Goal: Information Seeking & Learning: Learn about a topic

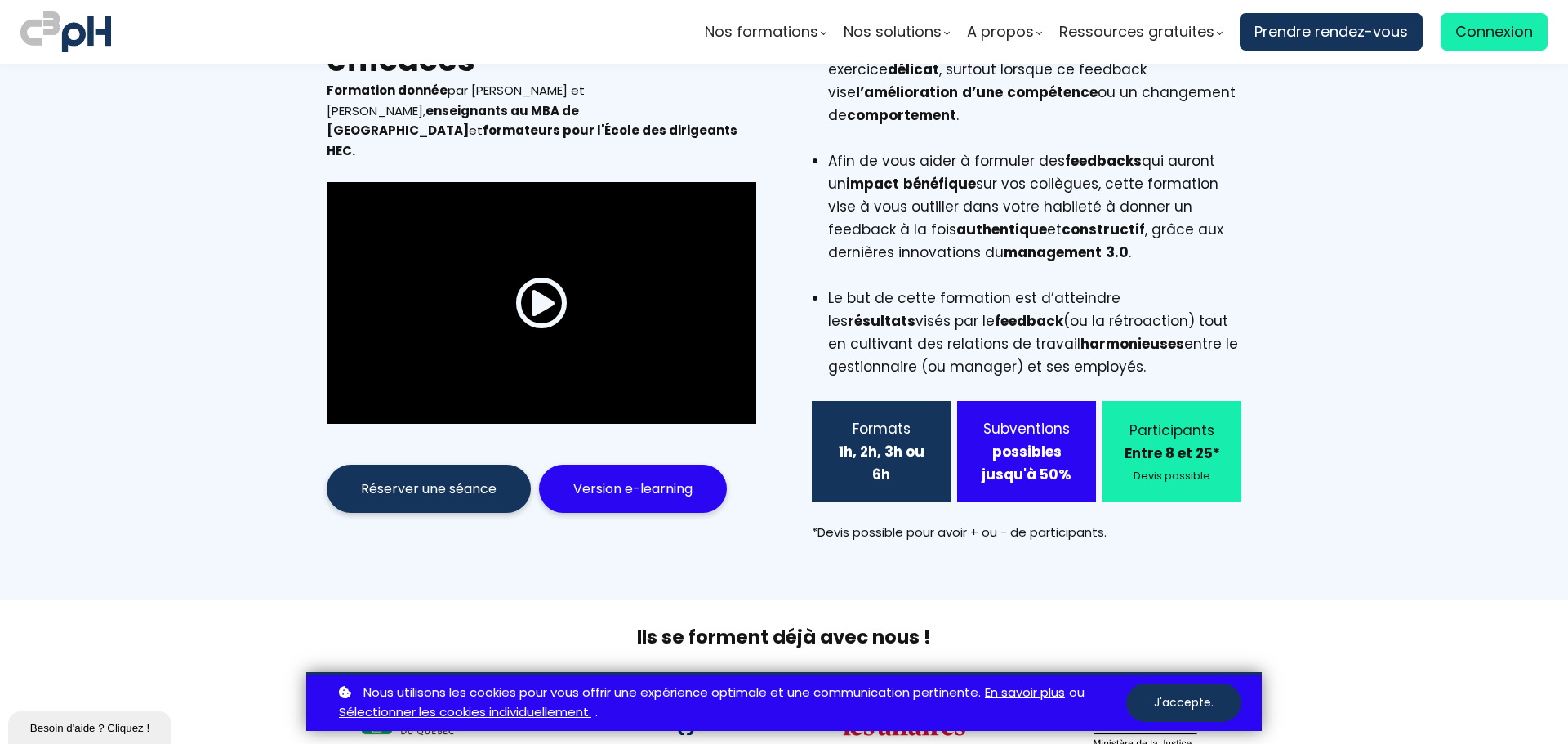
scroll to position [165, 0]
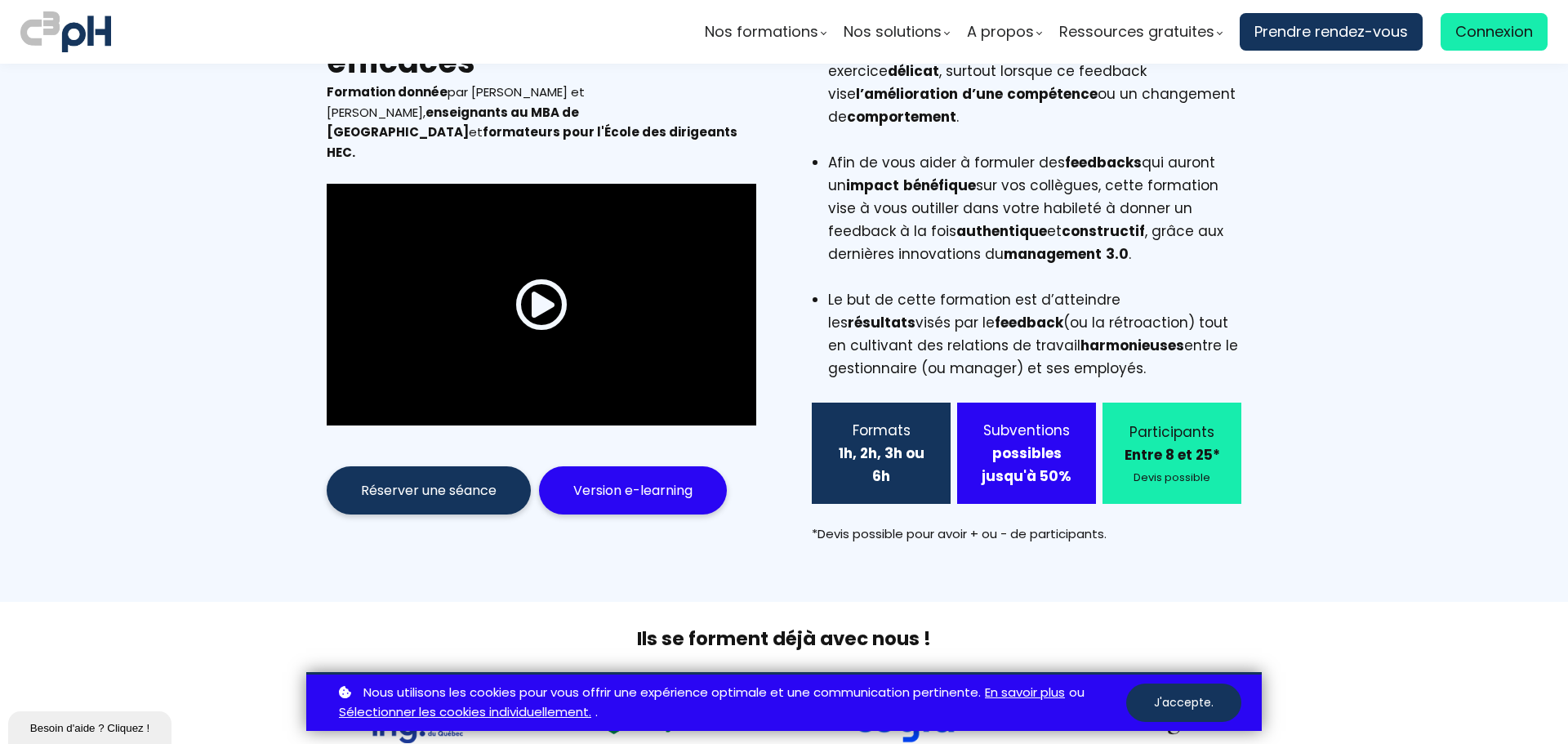
click at [518, 286] on span at bounding box center [541, 304] width 53 height 53
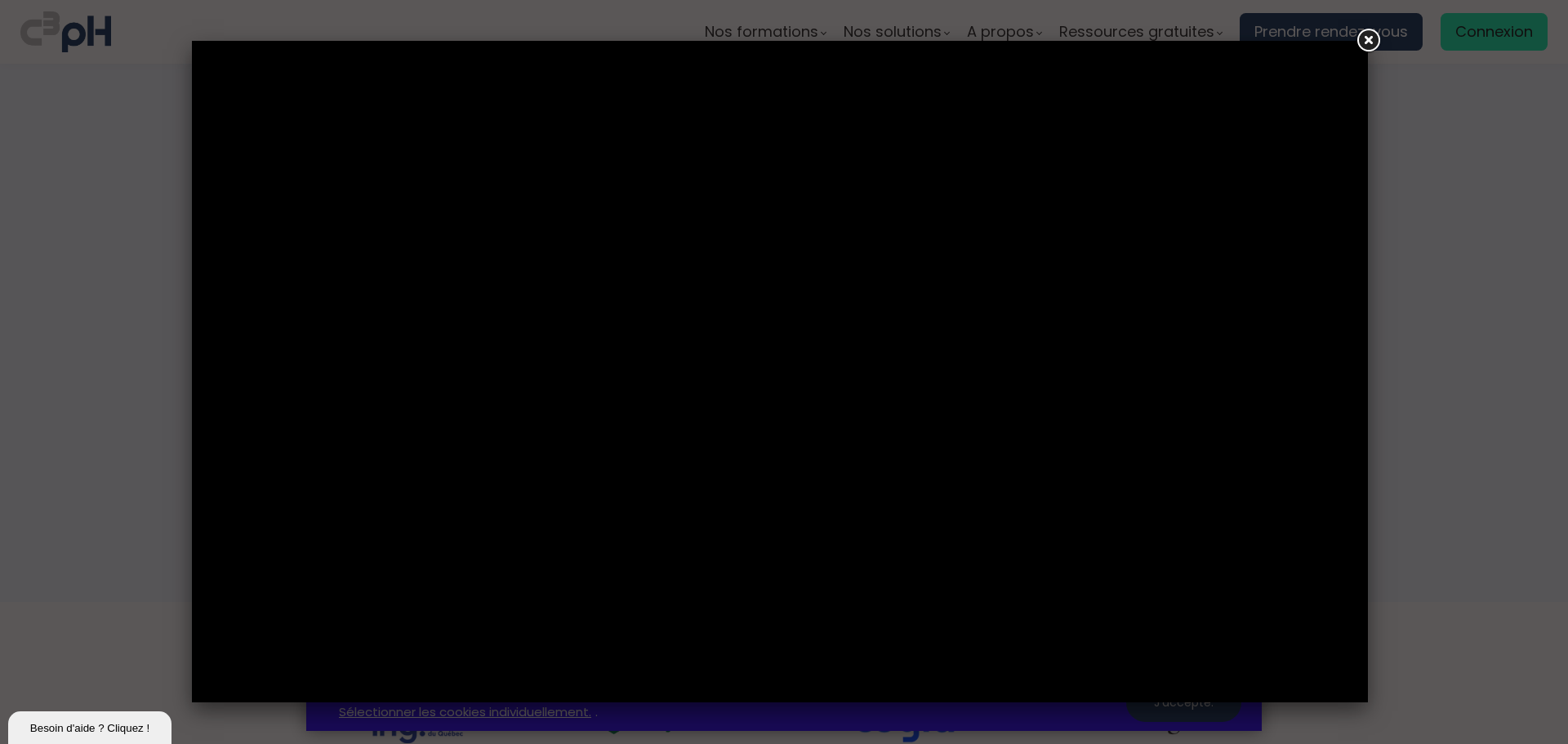
click at [1367, 42] on link at bounding box center [1367, 41] width 30 height 30
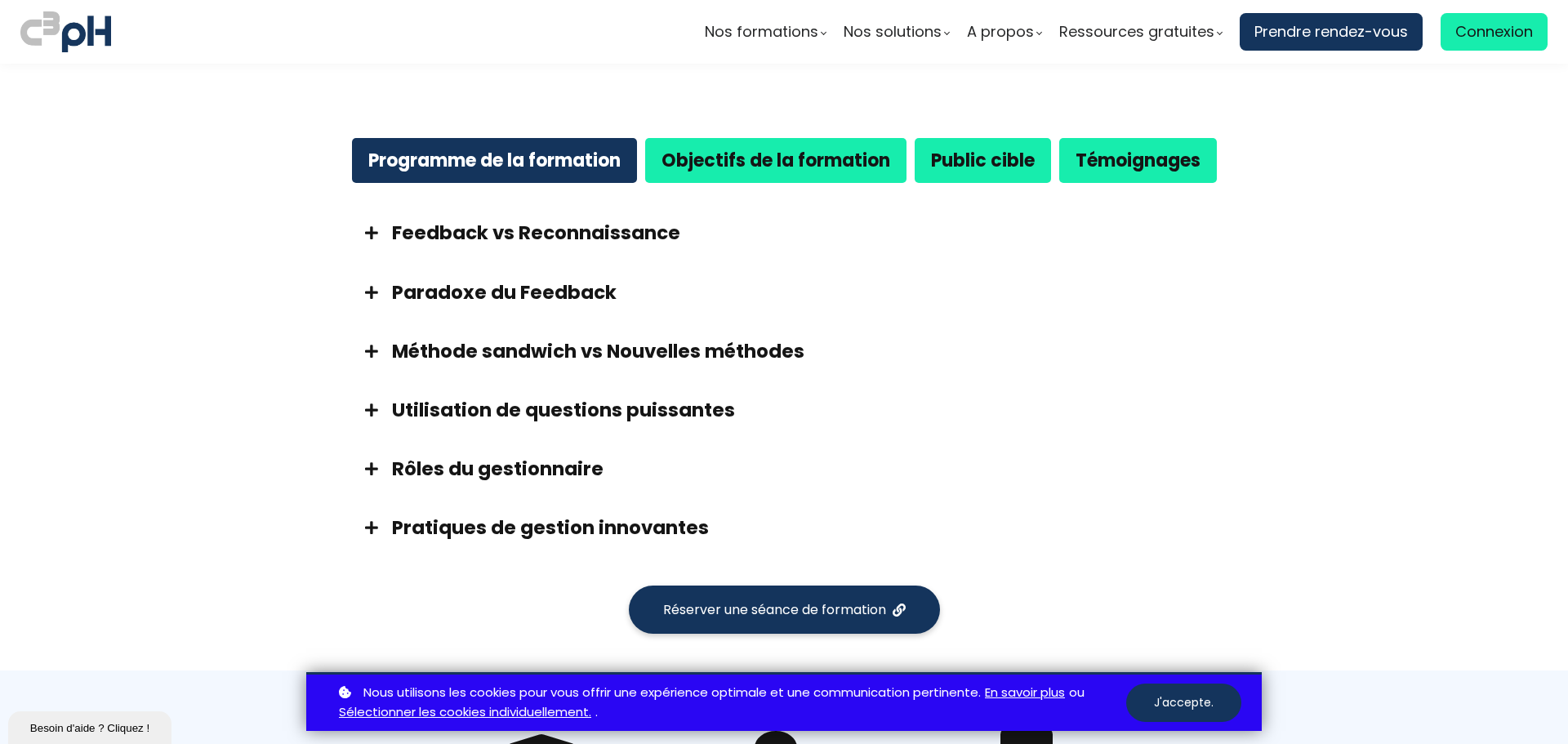
scroll to position [898, 0]
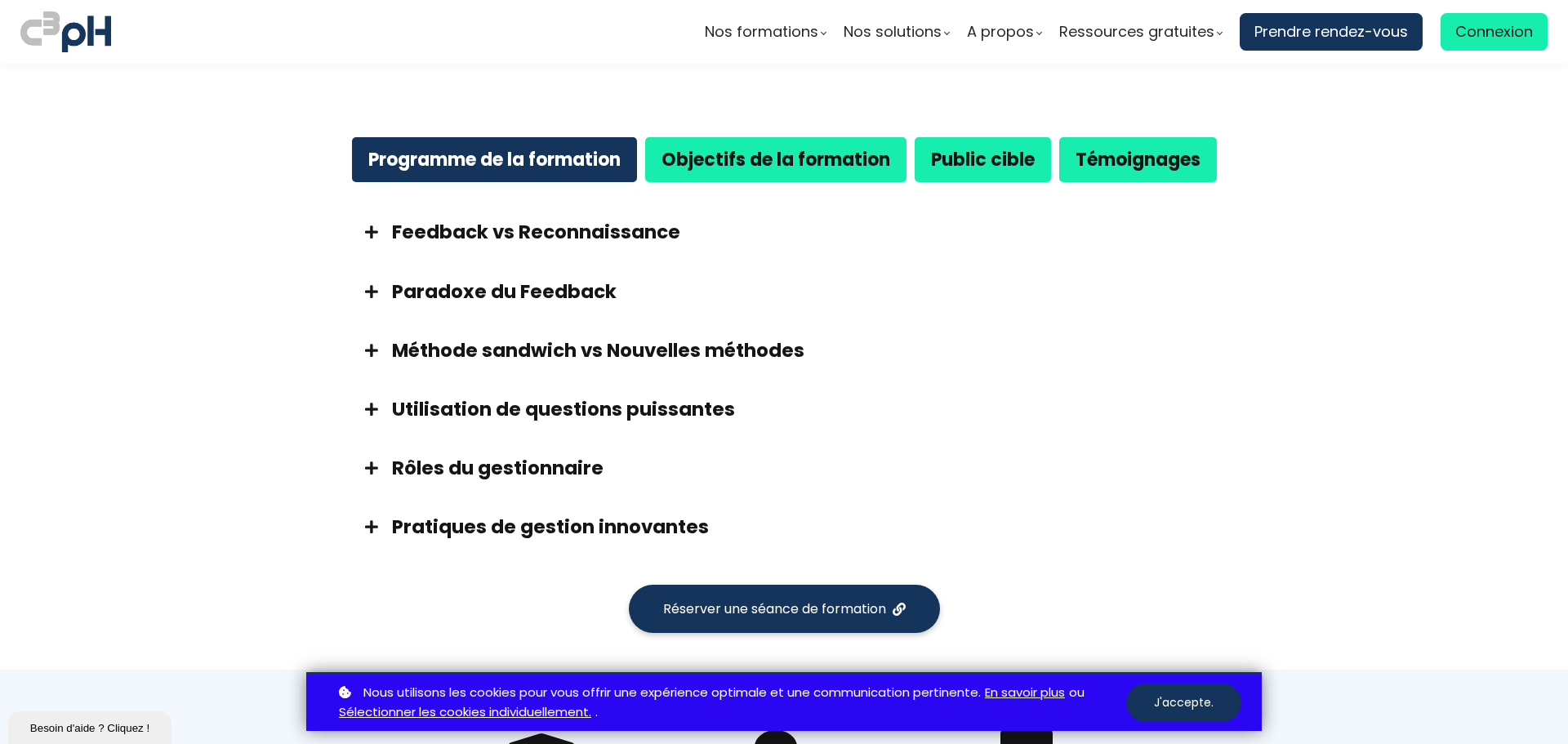
click at [360, 396] on div at bounding box center [372, 409] width 41 height 26
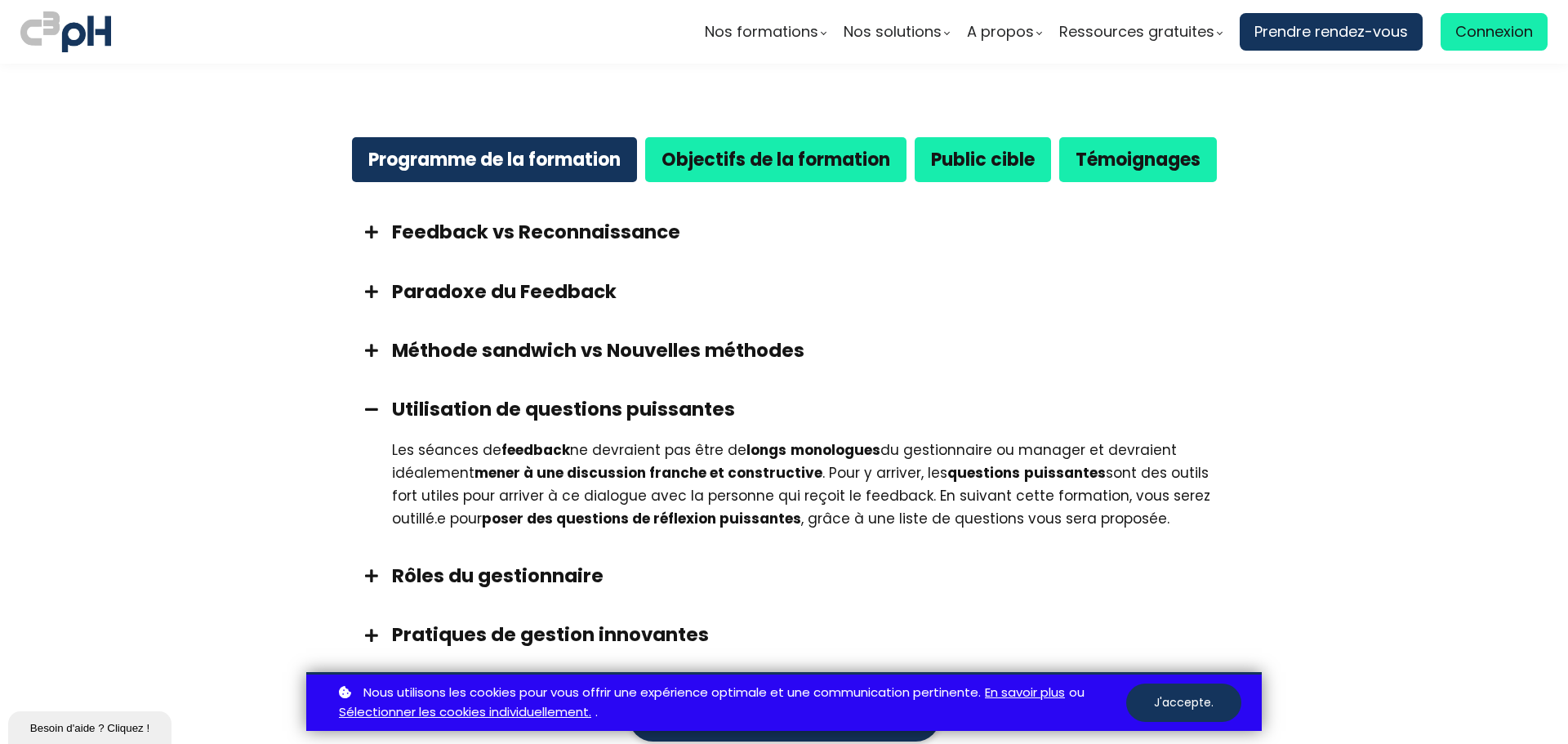
click at [378, 567] on div "Rôles du gestionnaire" at bounding box center [784, 576] width 899 height 59
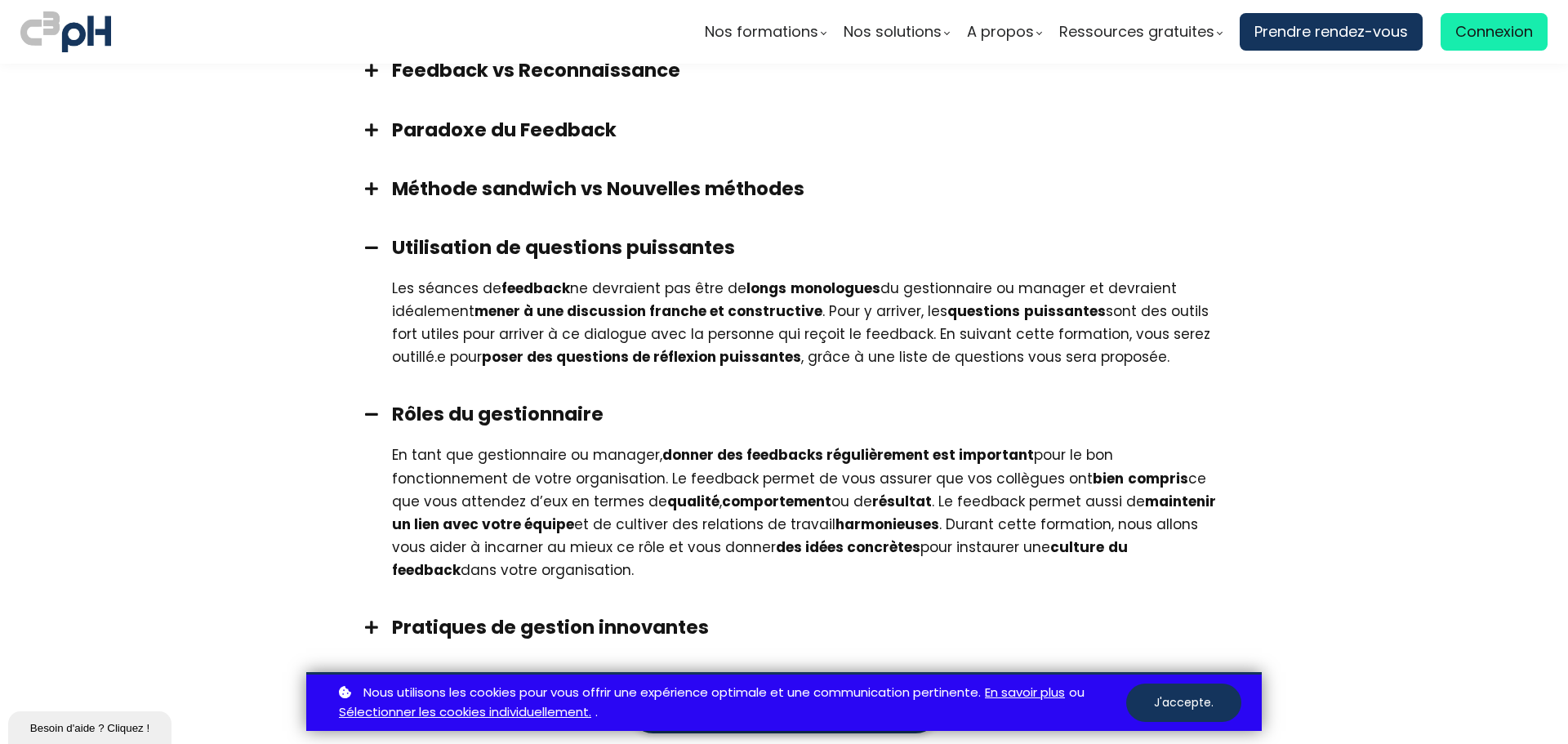
scroll to position [1060, 0]
click at [370, 613] on div at bounding box center [372, 626] width 41 height 26
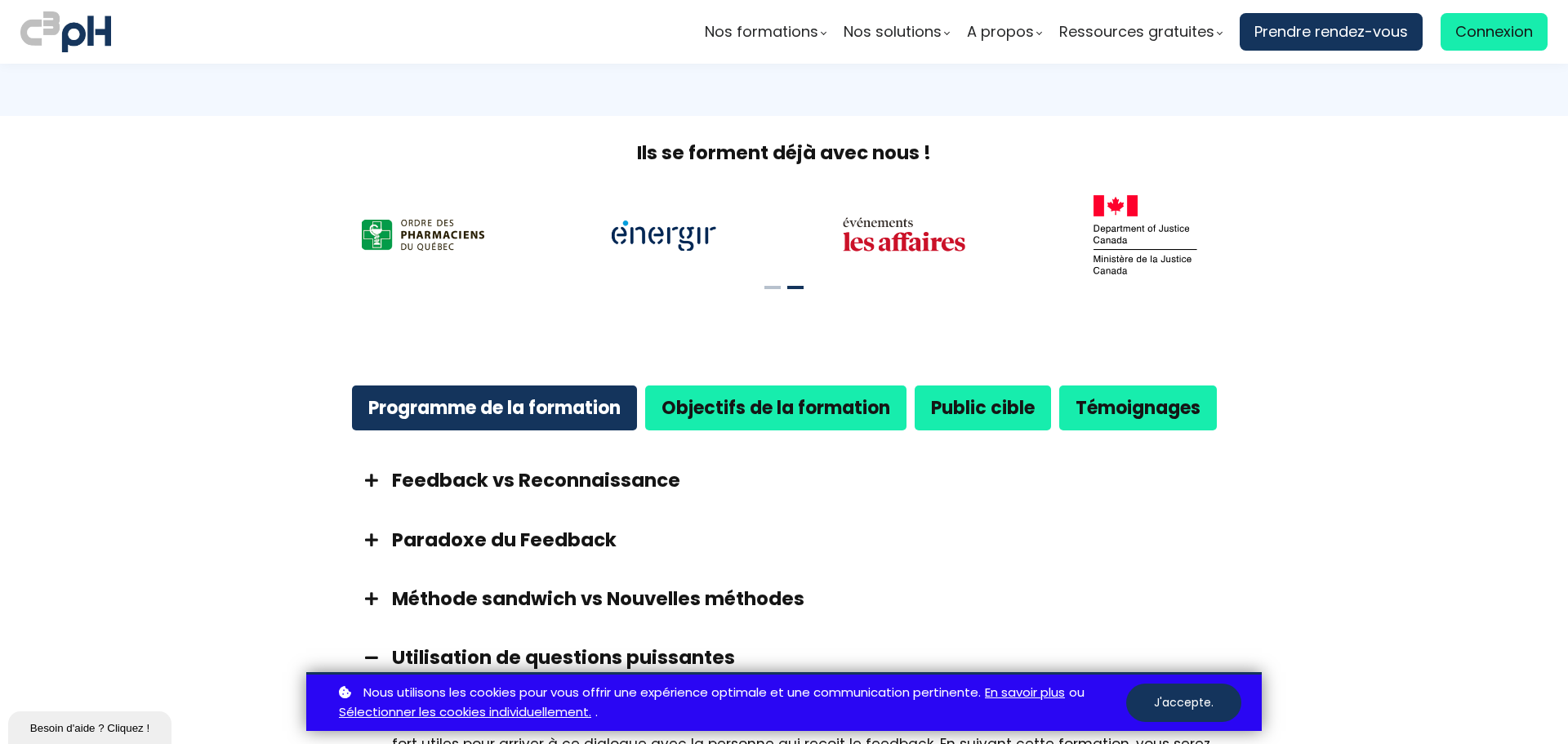
scroll to position [652, 0]
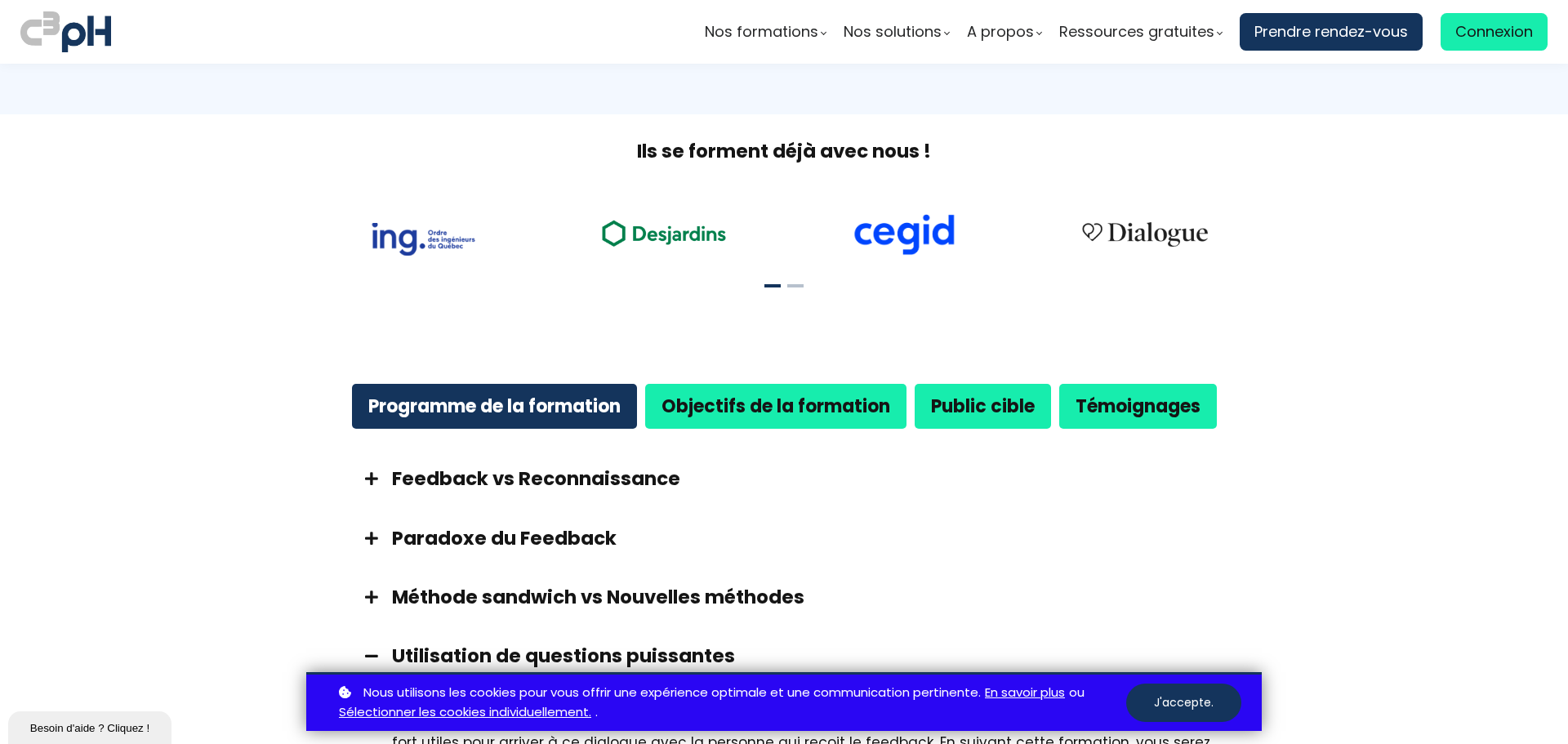
click at [374, 471] on span at bounding box center [372, 479] width 41 height 15
